Goal: Information Seeking & Learning: Find specific page/section

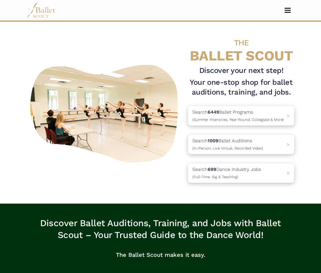
click at [290, 8] on button "Toggle navigation" at bounding box center [288, 10] width 14 height 5
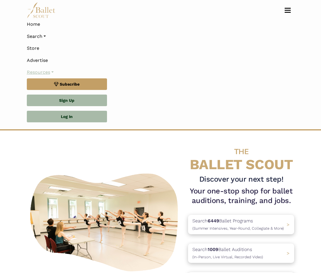
click at [54, 70] on link "Resources" at bounding box center [161, 72] width 268 height 12
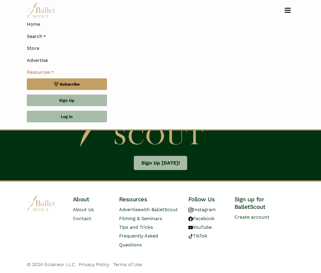
scroll to position [1008, 0]
click at [141, 238] on span "Frequently Asked Questions" at bounding box center [138, 240] width 39 height 14
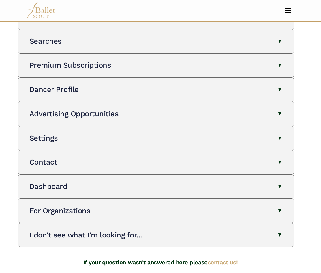
scroll to position [87, 0]
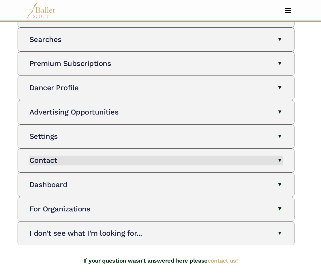
click at [120, 158] on button "Contact" at bounding box center [155, 160] width 253 height 10
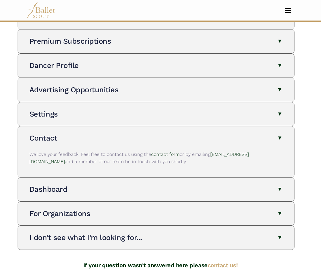
scroll to position [111, 0]
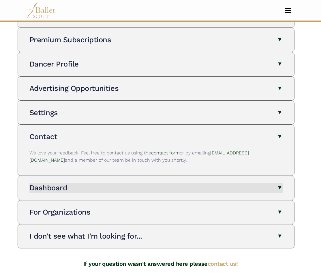
click at [108, 183] on button "Dashboard" at bounding box center [155, 188] width 253 height 10
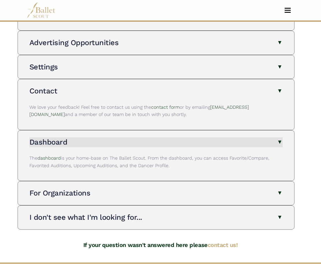
scroll to position [159, 0]
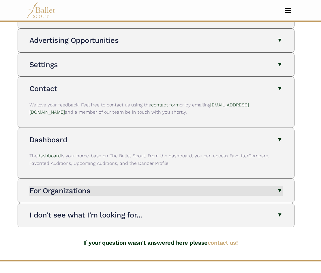
click at [105, 186] on button "For Organizations" at bounding box center [155, 191] width 253 height 10
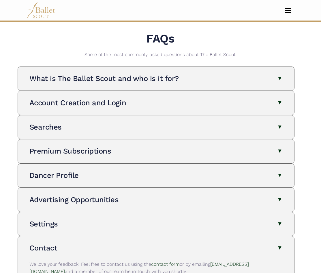
scroll to position [0, 0]
click at [288, 8] on button "Toggle navigation" at bounding box center [288, 10] width 14 height 5
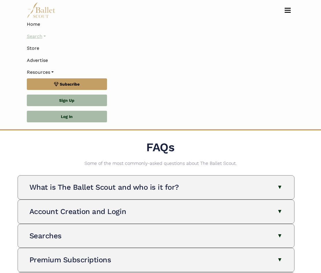
click at [38, 39] on link "Search" at bounding box center [161, 36] width 268 height 12
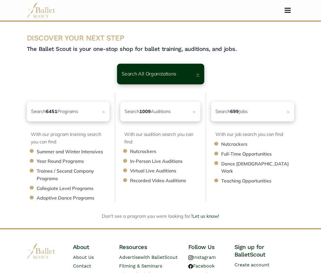
click at [151, 77] on p "Search All Organizations" at bounding box center [149, 74] width 55 height 8
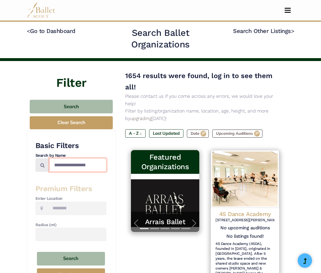
click at [77, 165] on input "Search by names..." at bounding box center [77, 165] width 57 height 14
type input "**********"
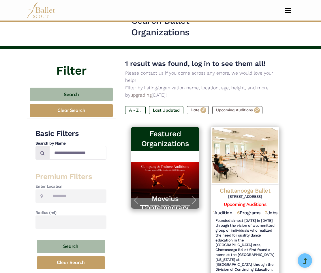
scroll to position [13, 0]
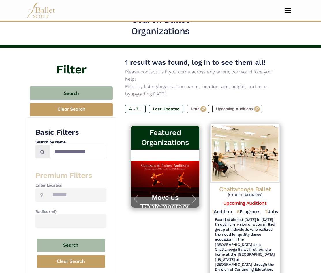
click at [239, 168] on img at bounding box center [245, 153] width 70 height 59
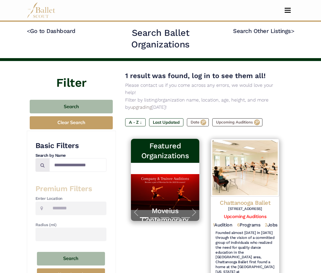
scroll to position [0, 0]
click at [288, 12] on span "Toggle navigation" at bounding box center [288, 12] width 6 height 1
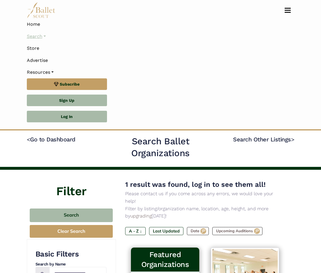
click at [50, 35] on link "Search" at bounding box center [161, 36] width 268 height 12
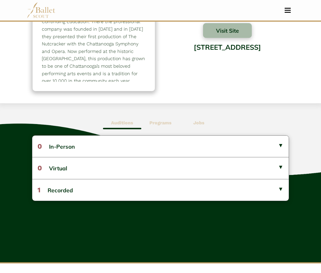
scroll to position [71, 0]
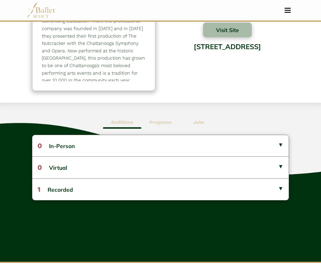
click at [150, 202] on div "Auditions Programs Jobs 0 In-Person No listings found! No listings found! 0 1" at bounding box center [160, 181] width 321 height 159
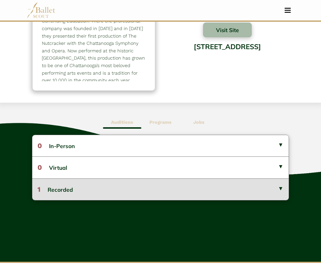
click at [151, 186] on button "1 Recorded" at bounding box center [160, 189] width 256 height 22
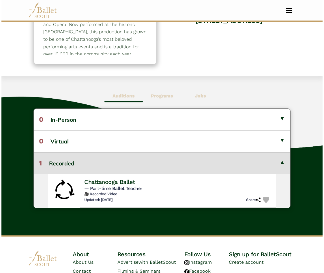
scroll to position [98, 0]
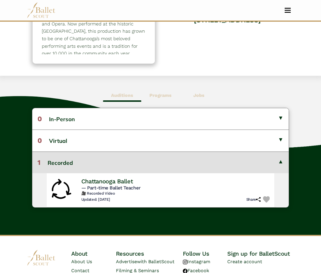
click at [141, 187] on span "— Part-time Ballet Teacher" at bounding box center [110, 187] width 59 height 5
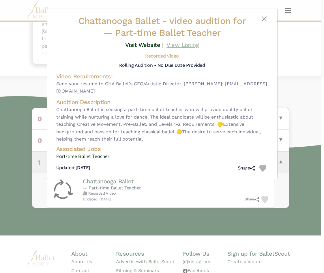
click at [182, 43] on link "View Listing" at bounding box center [183, 44] width 32 height 7
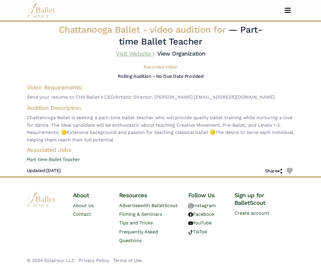
click at [154, 54] on link "Visit Website |" at bounding box center [135, 53] width 38 height 7
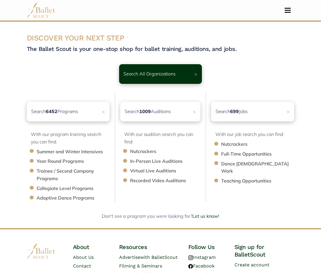
click at [287, 9] on button "Toggle navigation" at bounding box center [288, 10] width 14 height 5
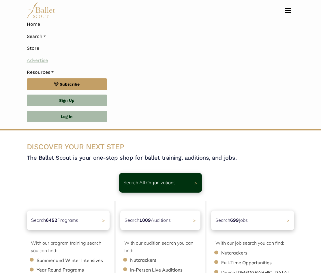
click at [35, 60] on link "Advertise" at bounding box center [161, 60] width 268 height 12
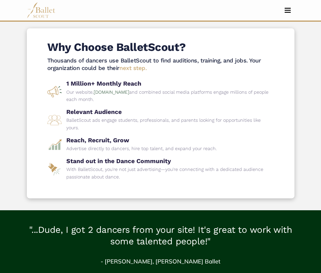
scroll to position [134, 0]
